Goal: Transaction & Acquisition: Purchase product/service

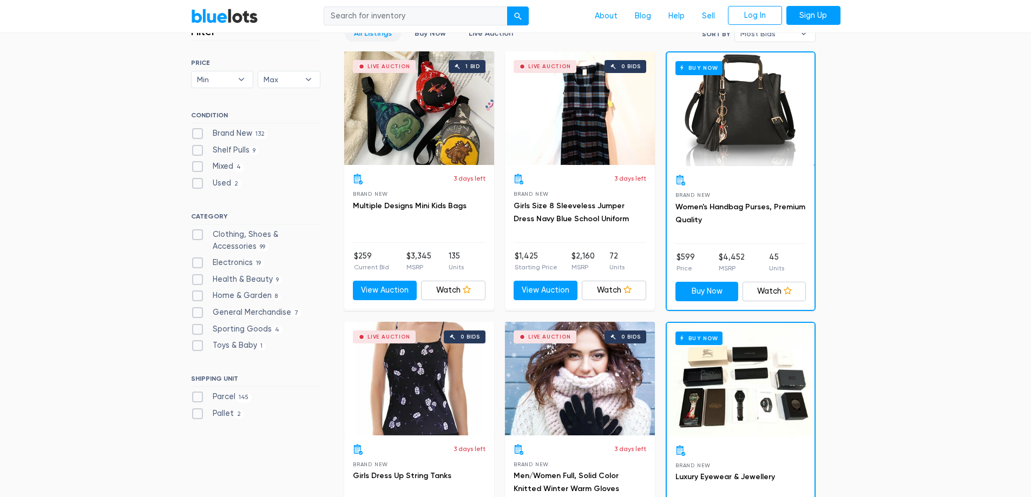
scroll to position [433, 0]
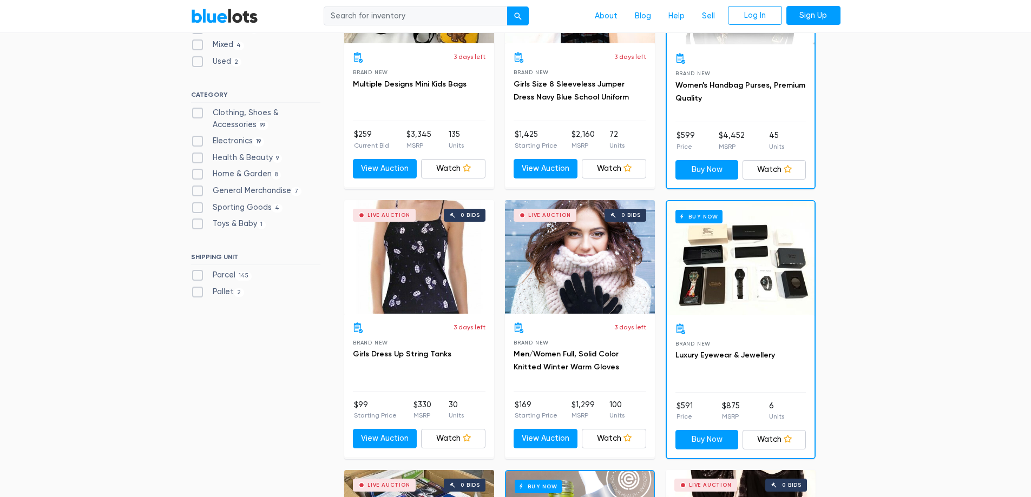
click at [238, 142] on label "Electronics 19" at bounding box center [228, 141] width 74 height 12
click at [198, 142] on input "Electronics 19" at bounding box center [194, 138] width 7 height 7
checkbox input "true"
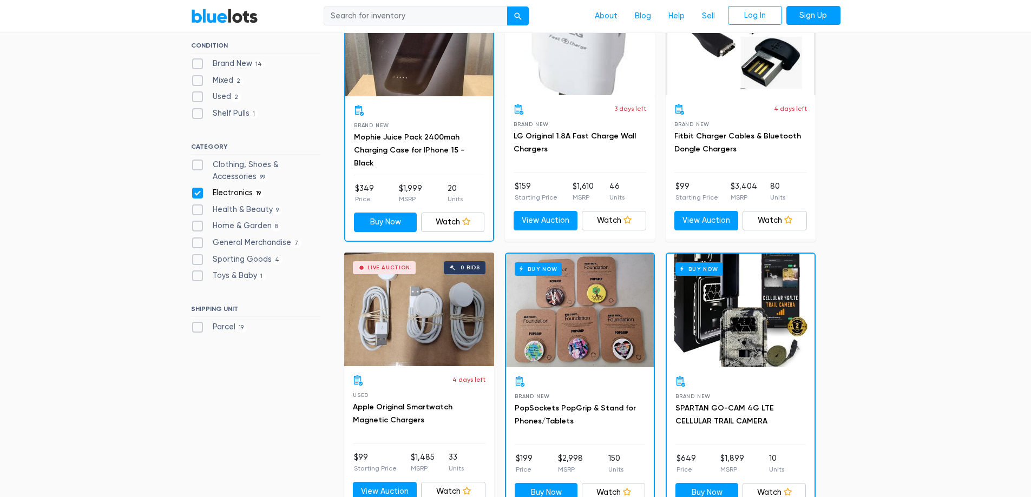
scroll to position [400, 0]
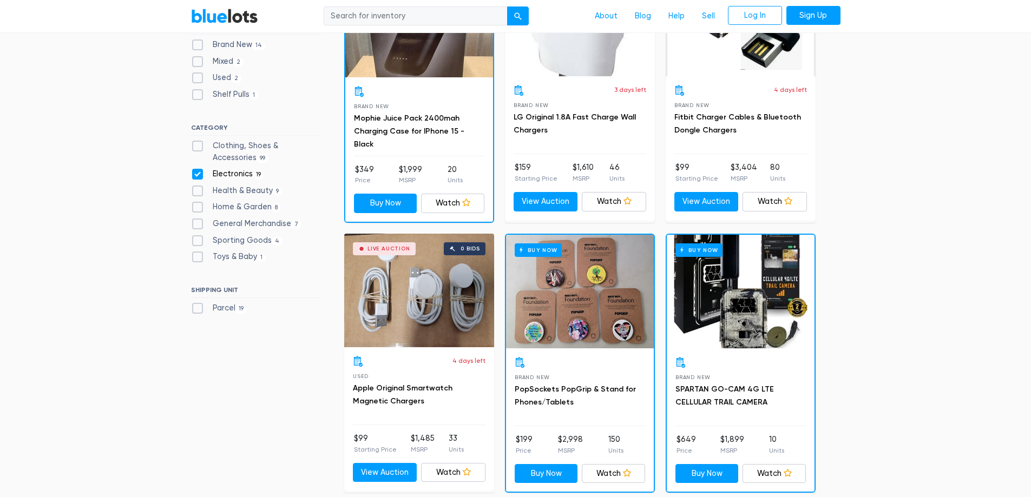
click at [237, 220] on label "General Merchandise 7" at bounding box center [246, 224] width 111 height 12
click at [198, 220] on Merchandise"] "General Merchandise 7" at bounding box center [194, 221] width 7 height 7
checkbox Merchandise"] "true"
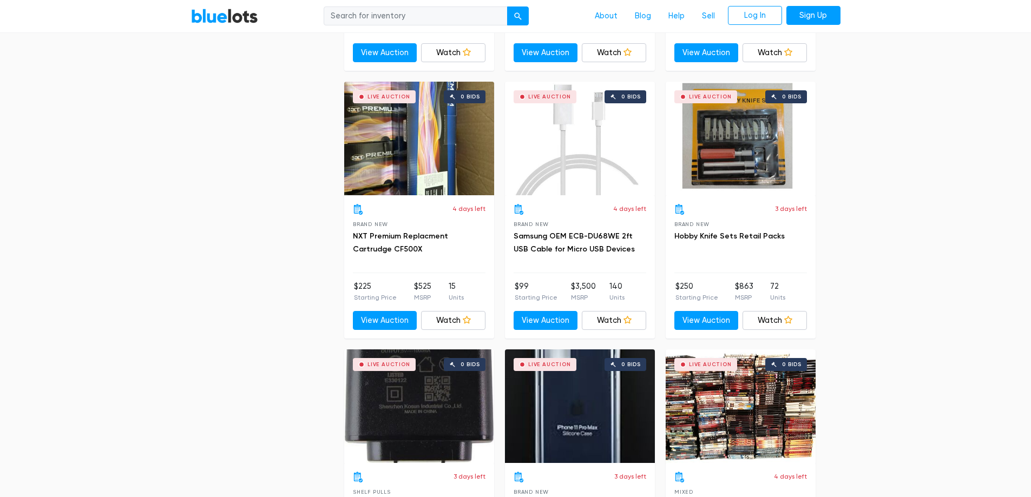
scroll to position [1428, 0]
